Goal: Navigation & Orientation: Find specific page/section

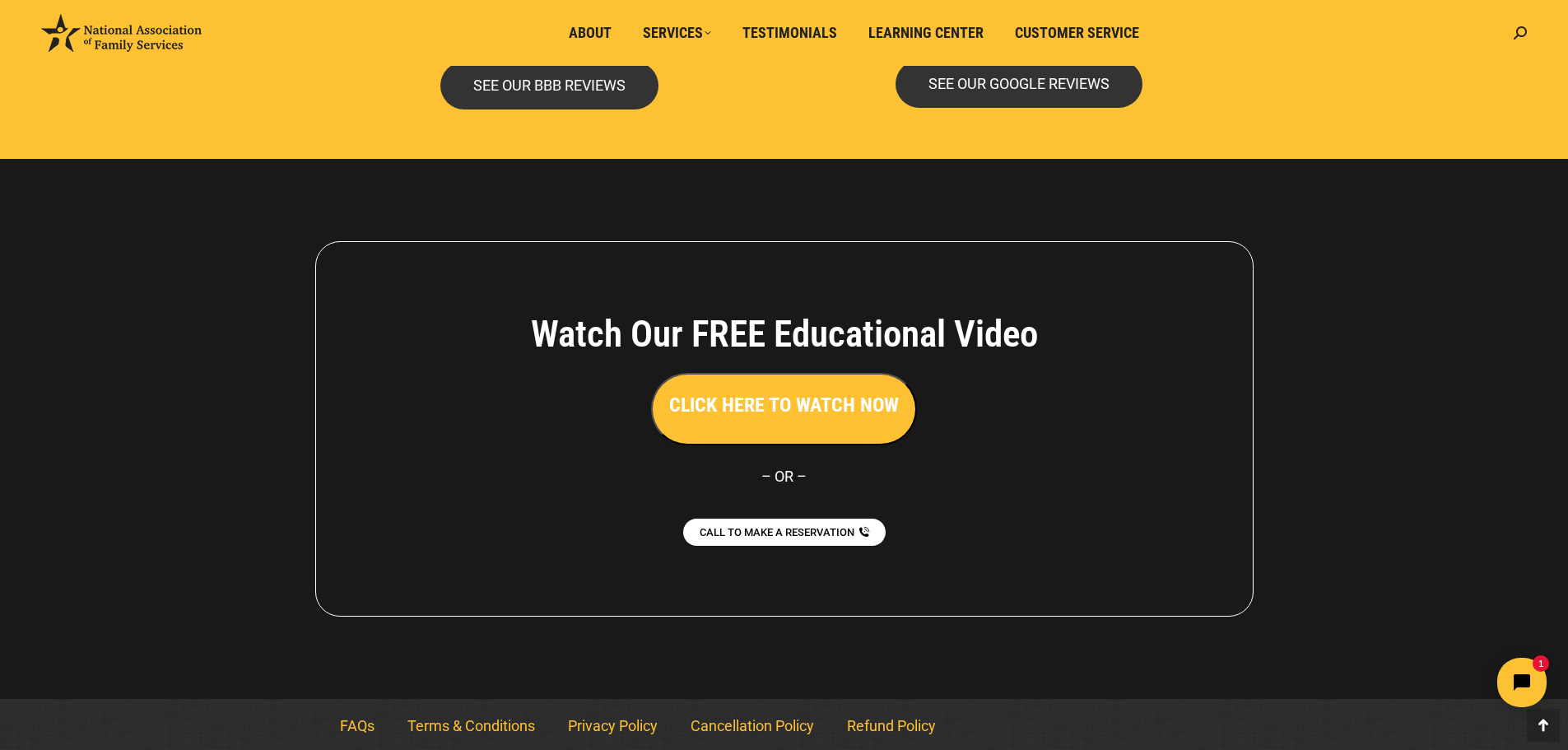
scroll to position [3572, 0]
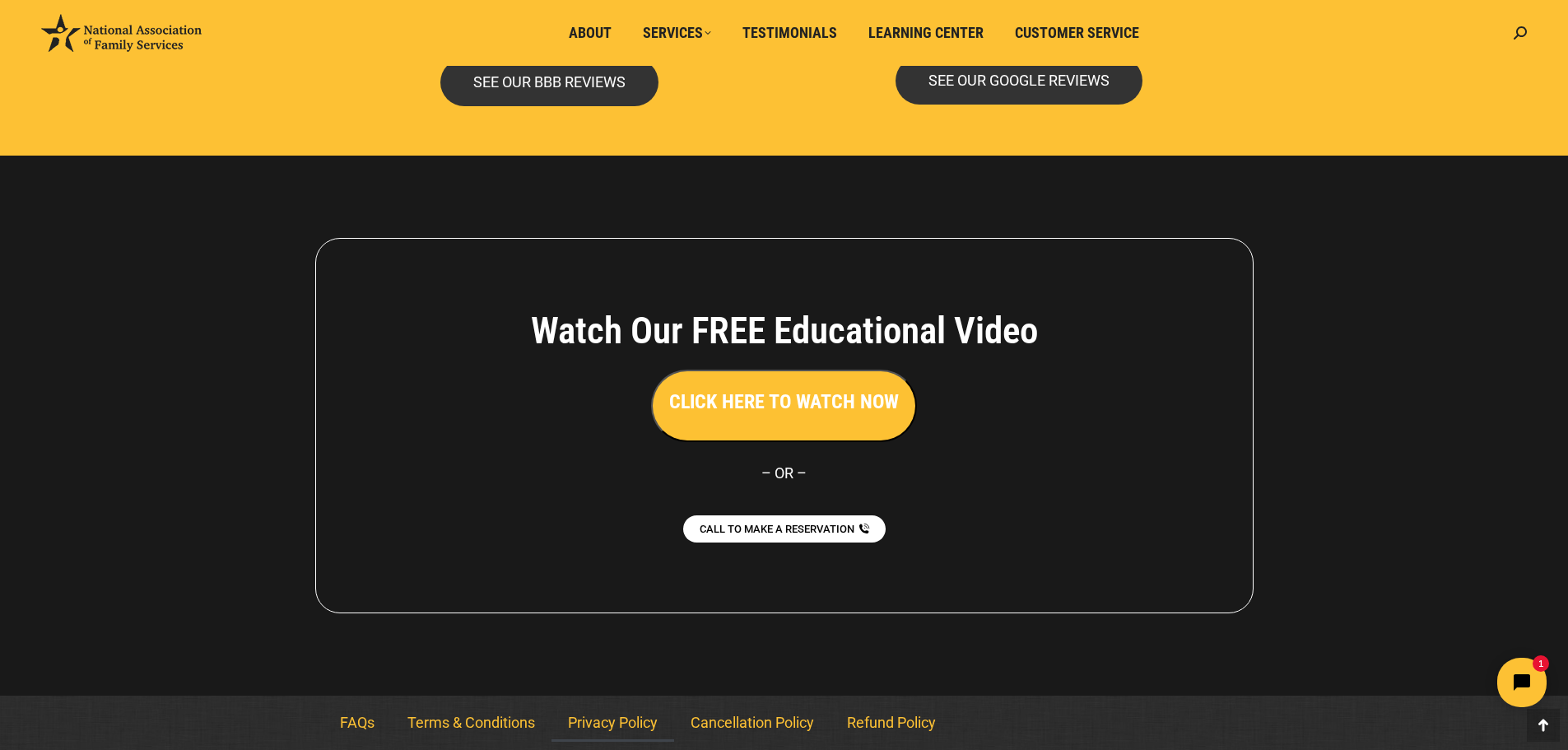
click at [613, 728] on link "Privacy Policy" at bounding box center [612, 722] width 122 height 38
click at [580, 722] on link "Privacy Policy" at bounding box center [612, 722] width 122 height 38
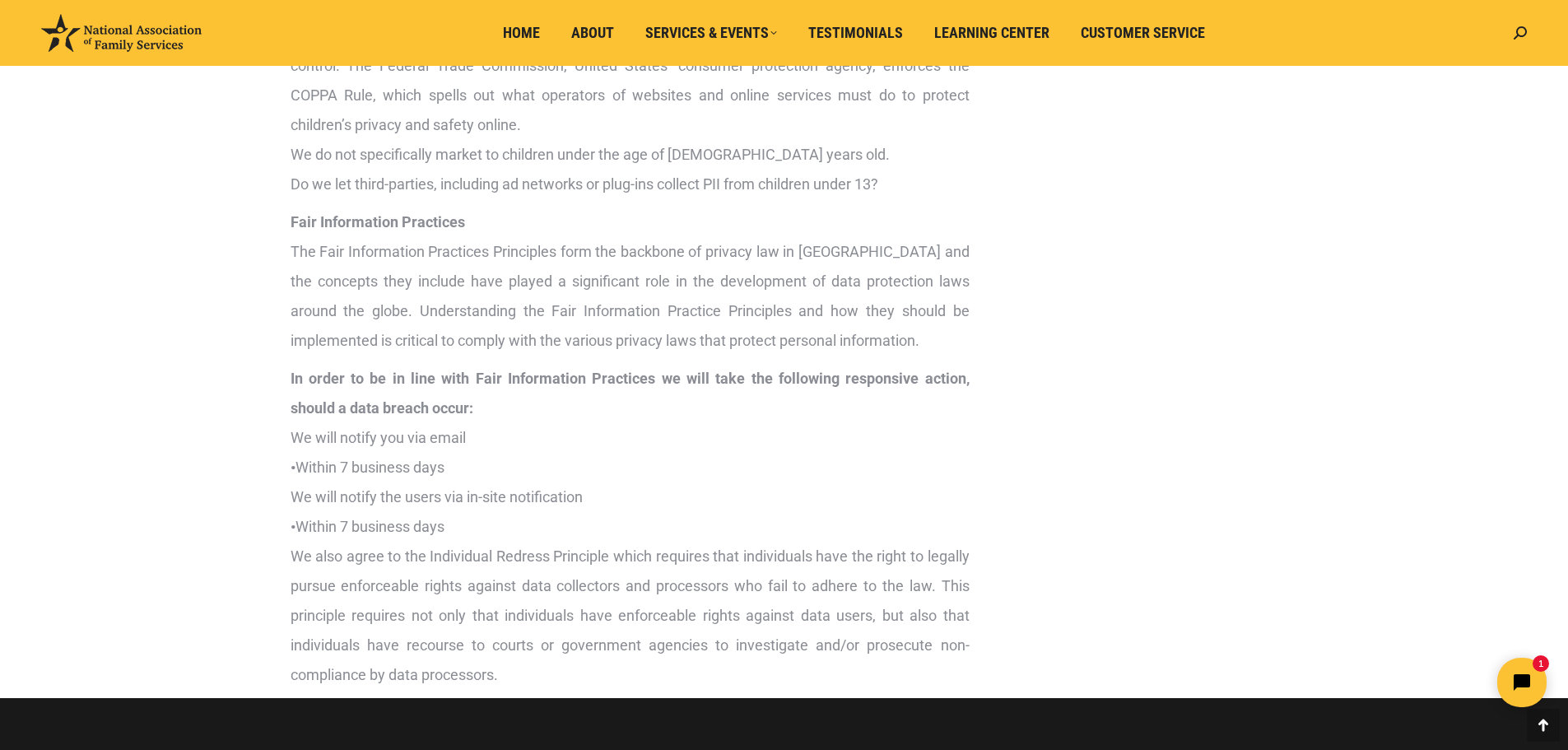
scroll to position [3702, 0]
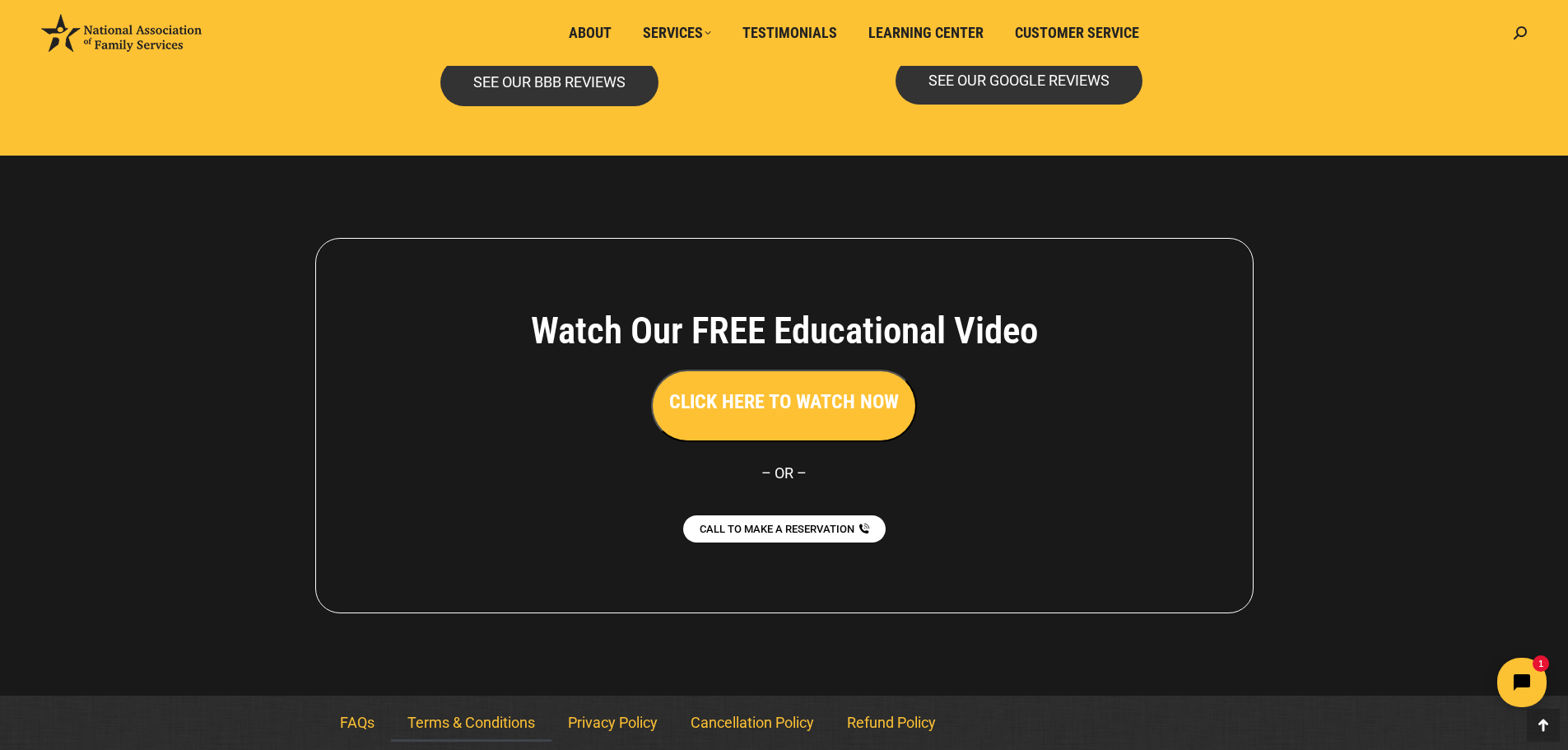
click at [502, 715] on link "Terms & Conditions" at bounding box center [470, 722] width 160 height 38
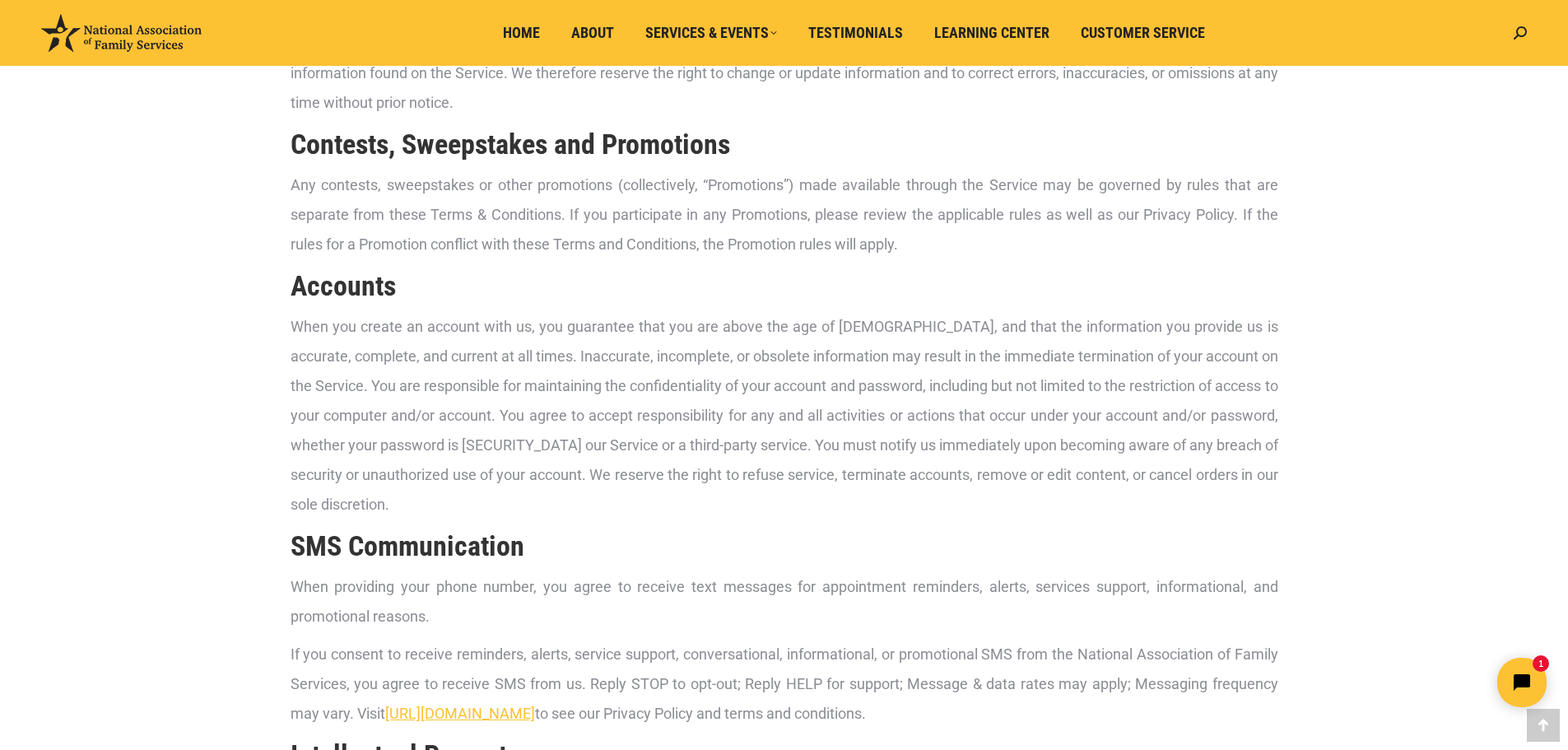
scroll to position [823, 0]
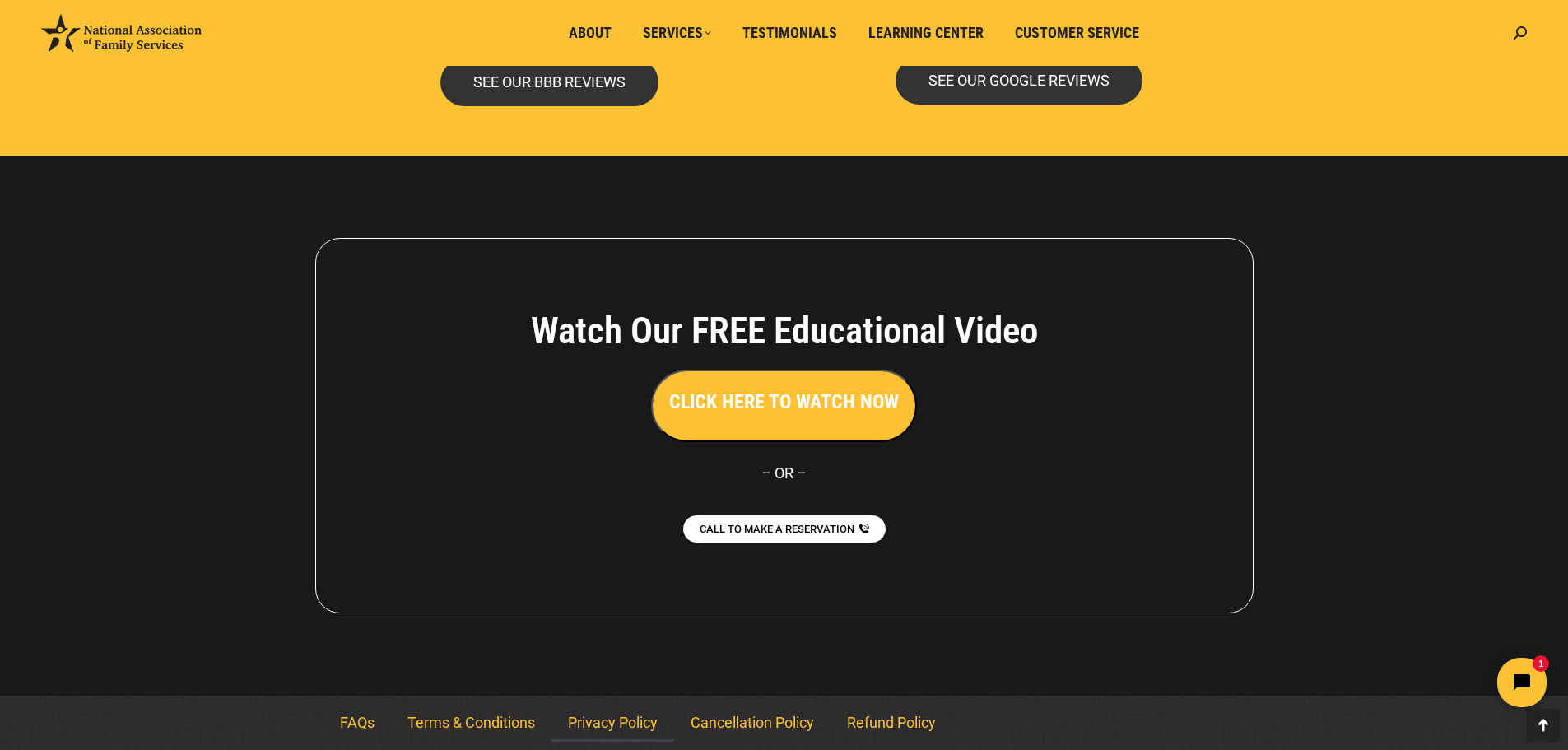
click at [624, 720] on link "Privacy Policy" at bounding box center [612, 722] width 122 height 38
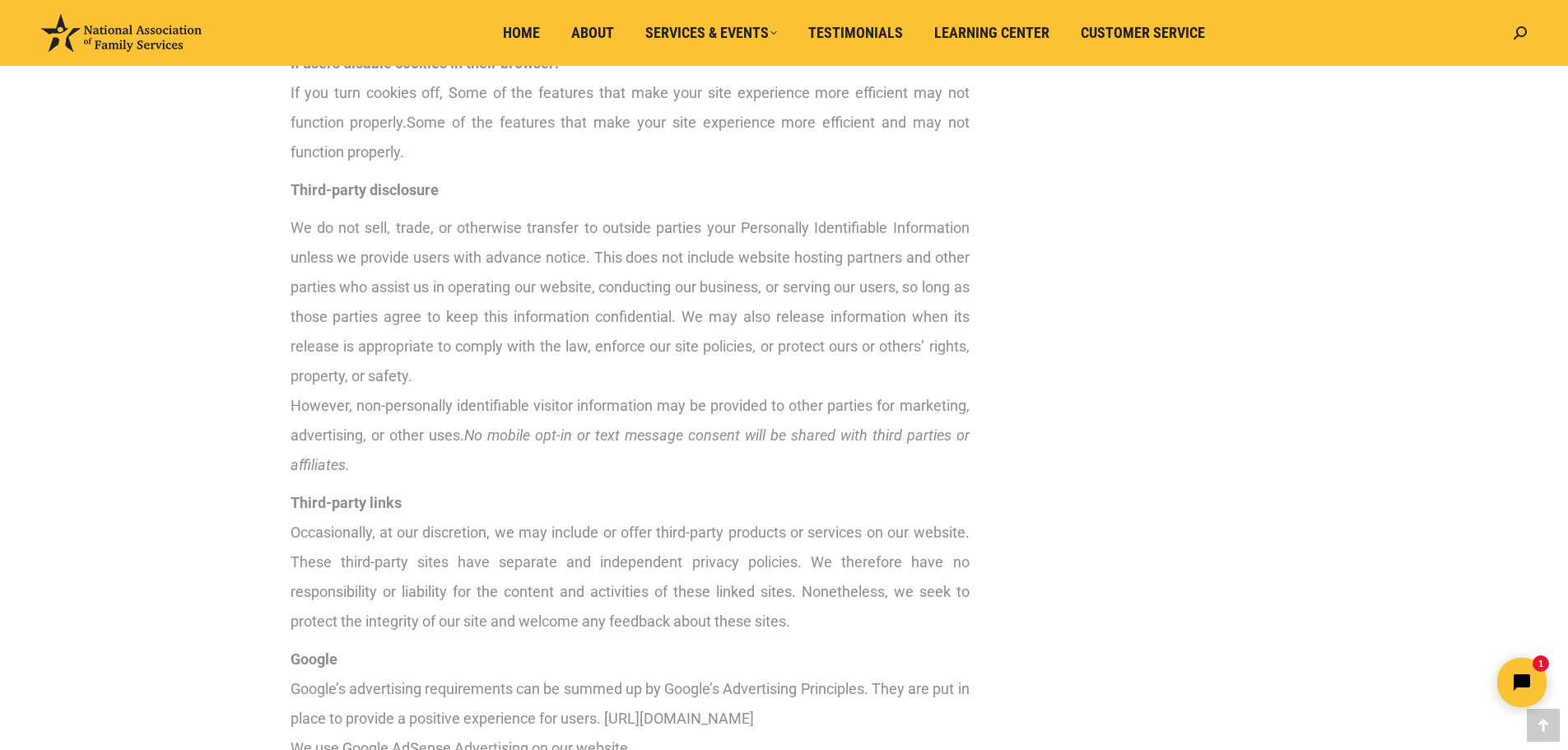
scroll to position [1810, 0]
